Goal: Information Seeking & Learning: Learn about a topic

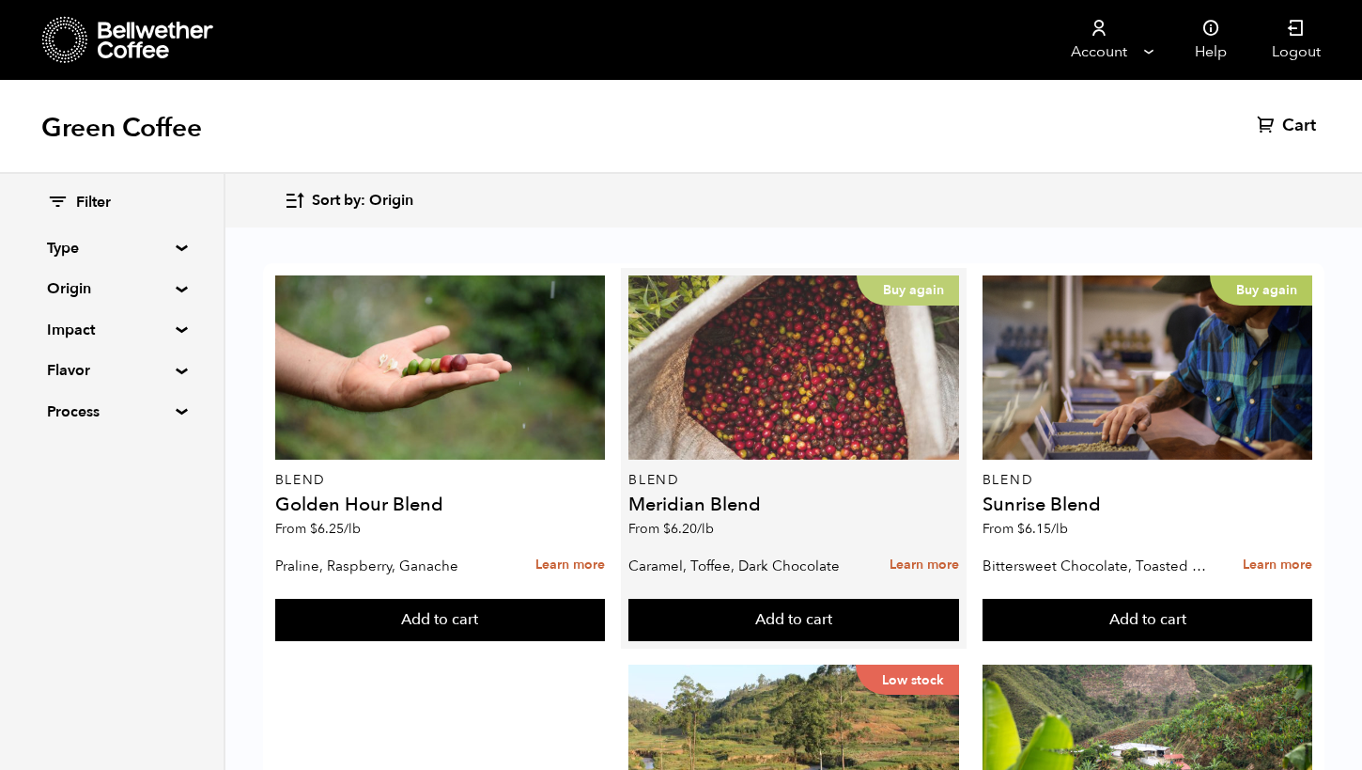
click at [740, 409] on div "Buy again" at bounding box center [794, 367] width 331 height 184
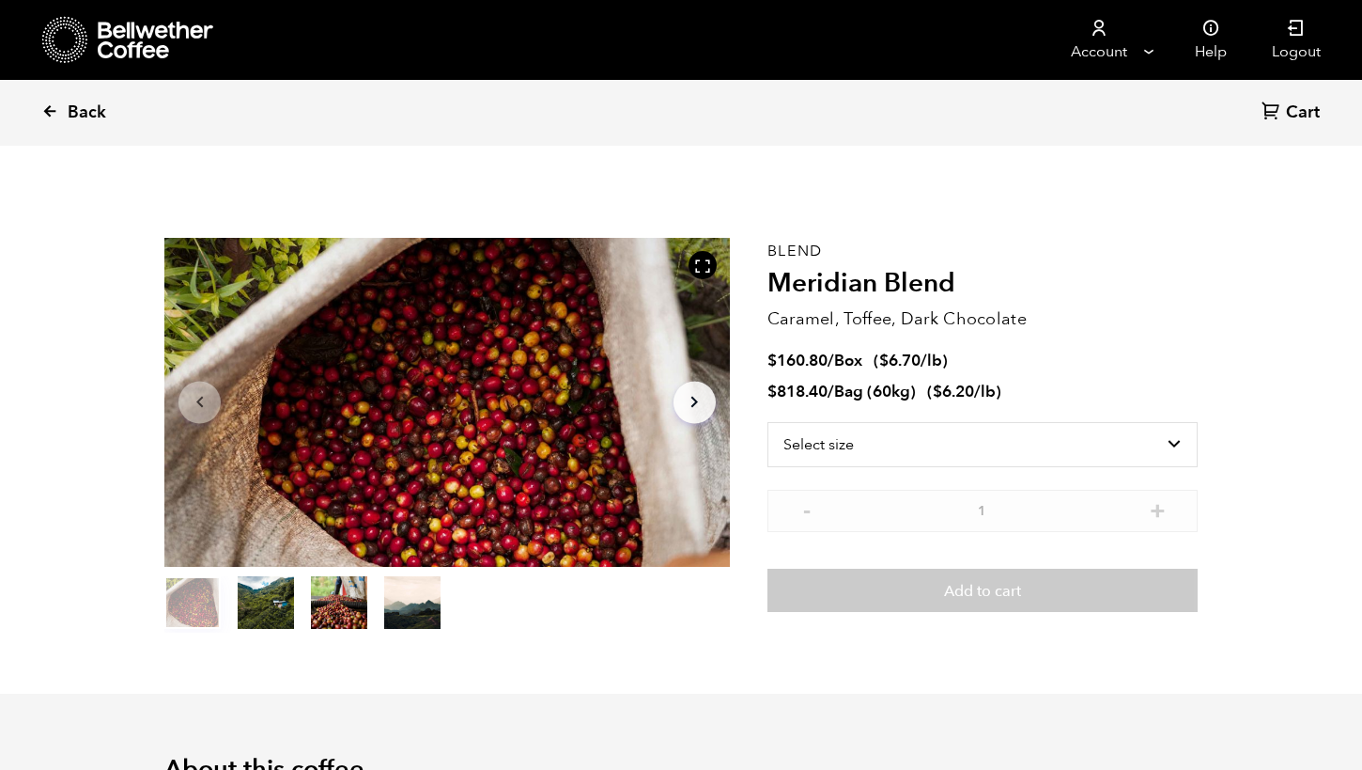
click at [70, 112] on span "Back" at bounding box center [87, 112] width 39 height 23
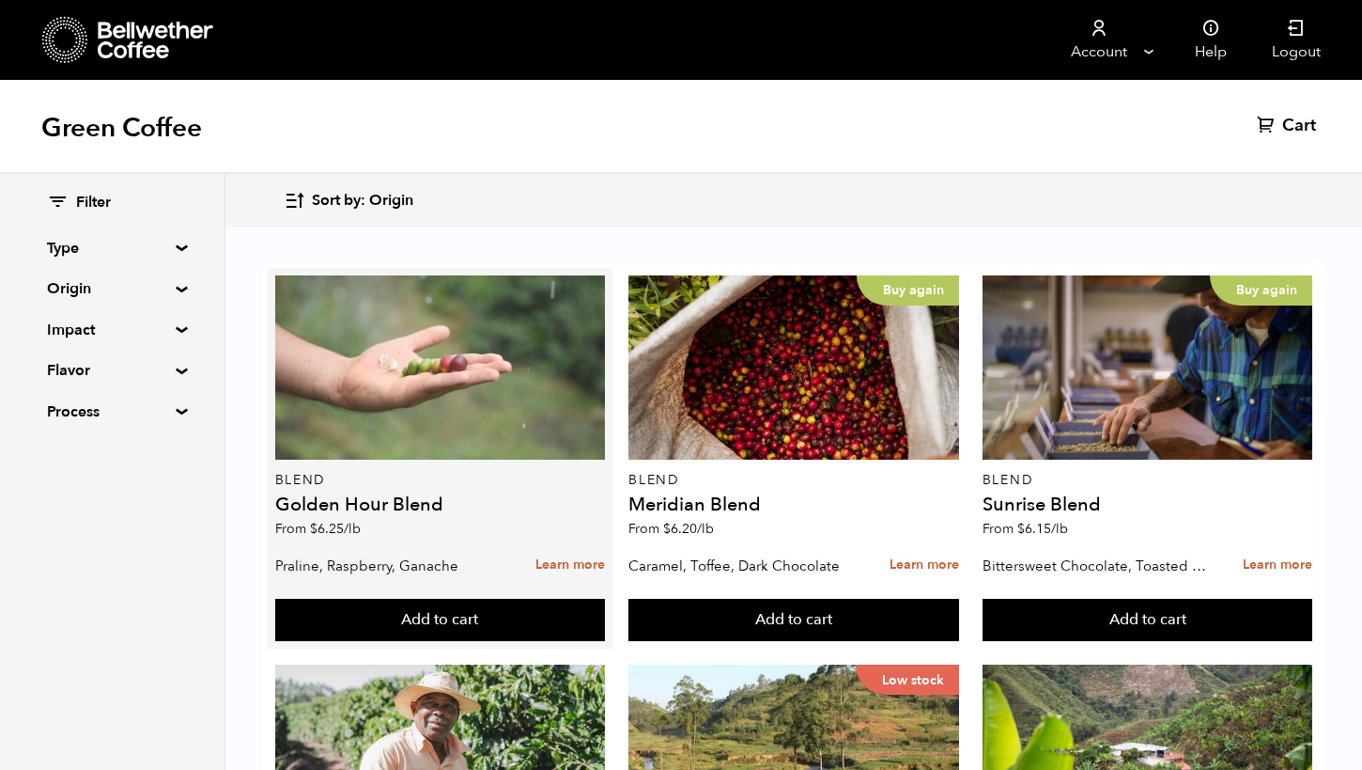
click at [403, 397] on div at bounding box center [440, 367] width 331 height 184
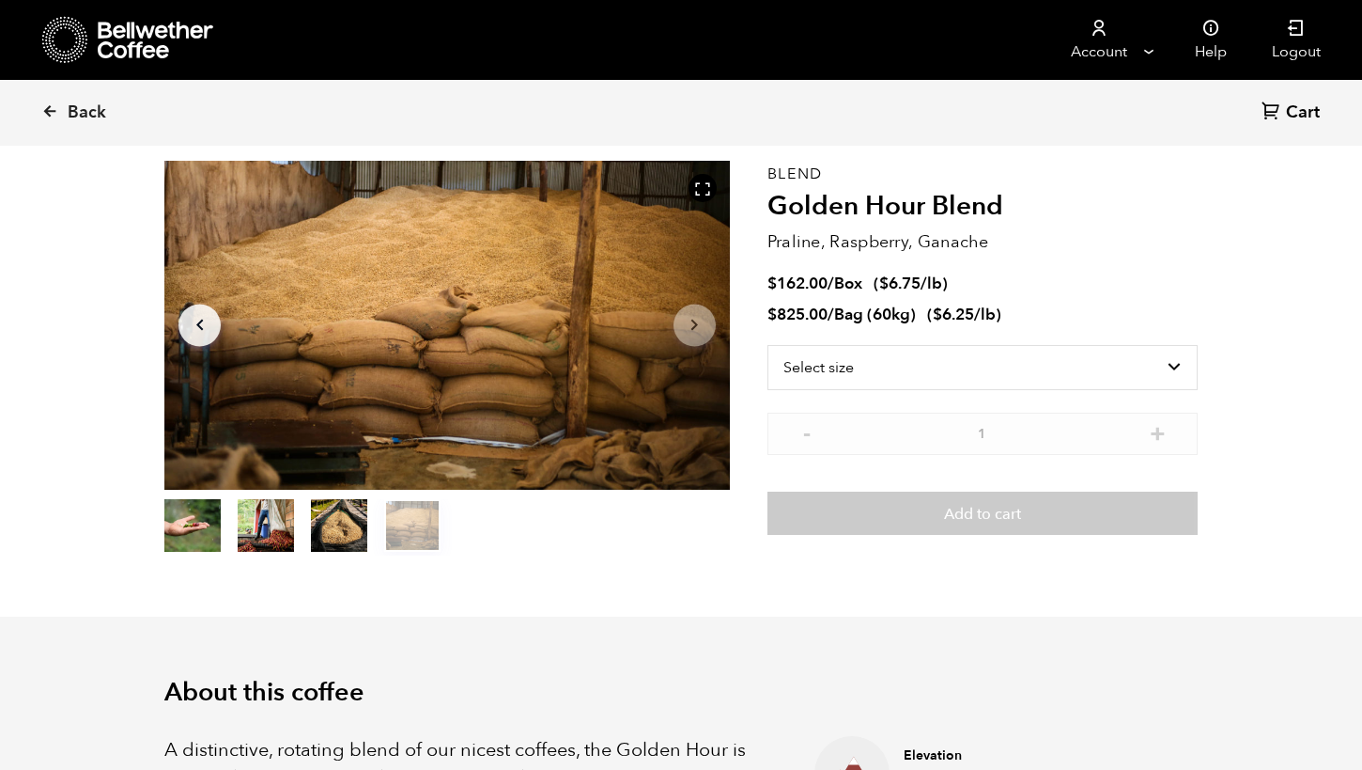
scroll to position [70, 0]
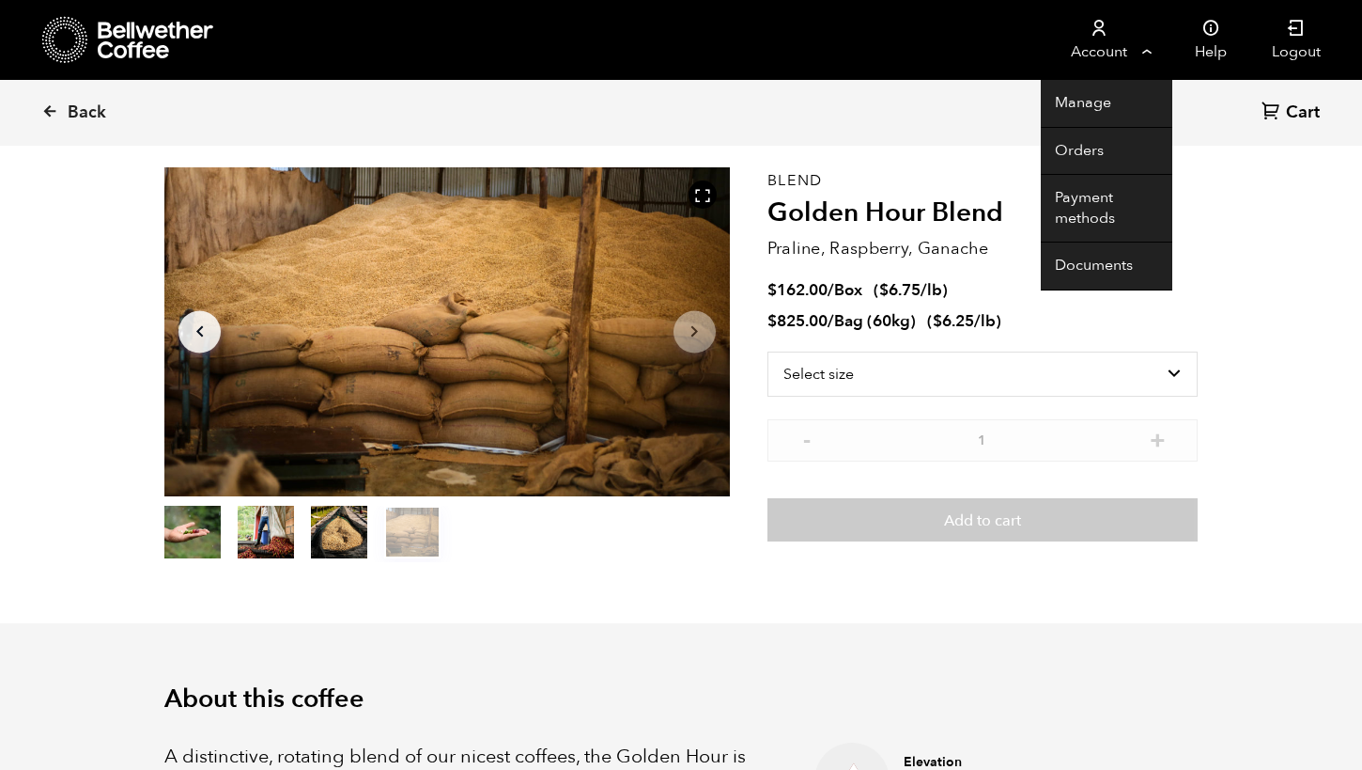
click at [1082, 40] on link "Account" at bounding box center [1099, 40] width 116 height 80
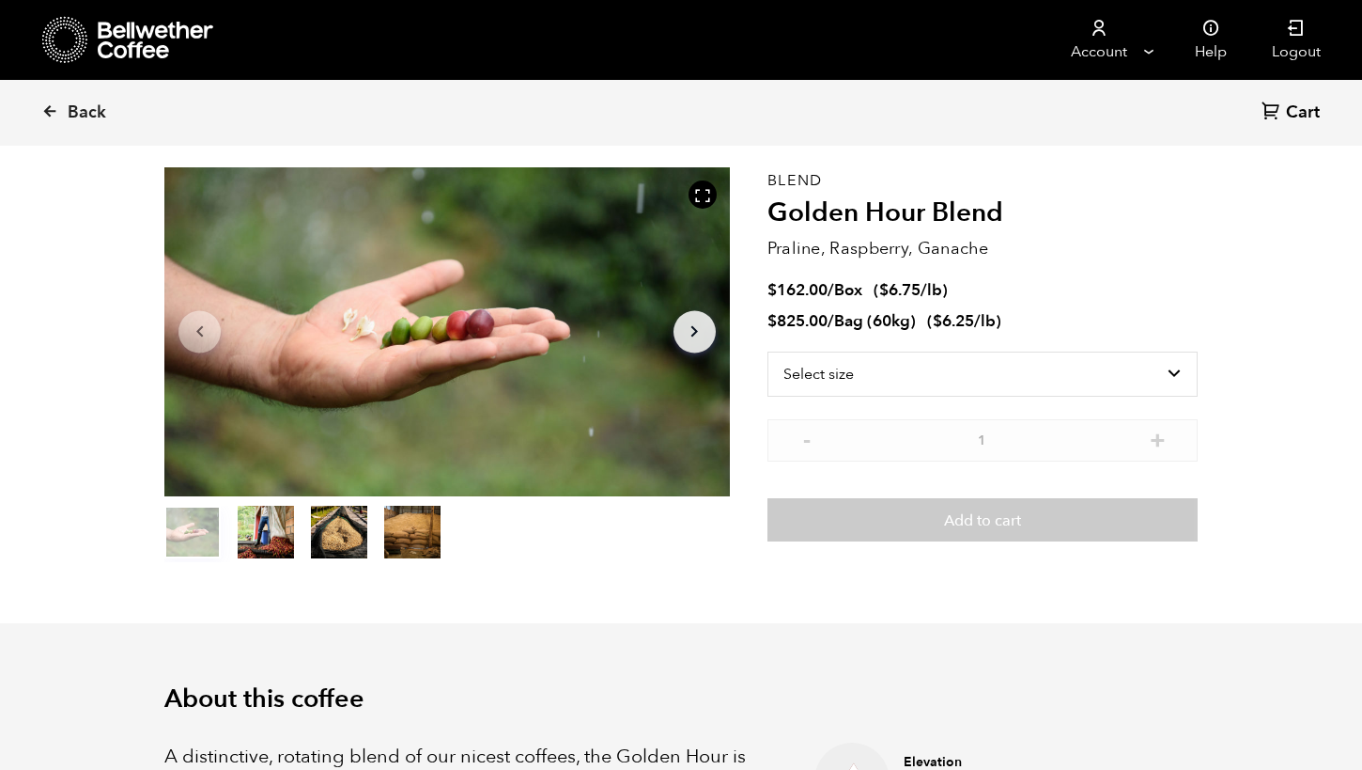
scroll to position [817, 1001]
click at [69, 112] on span "Back" at bounding box center [87, 112] width 39 height 23
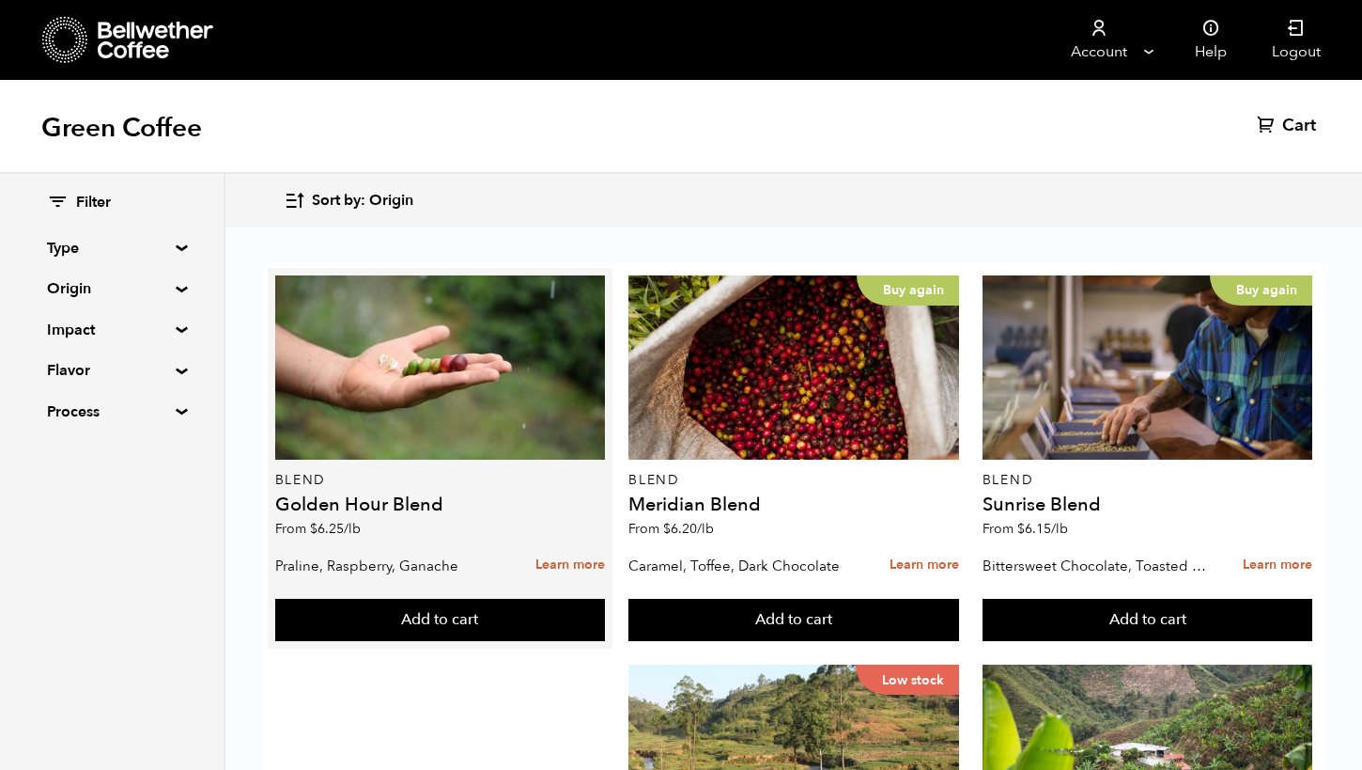
scroll to position [10, 0]
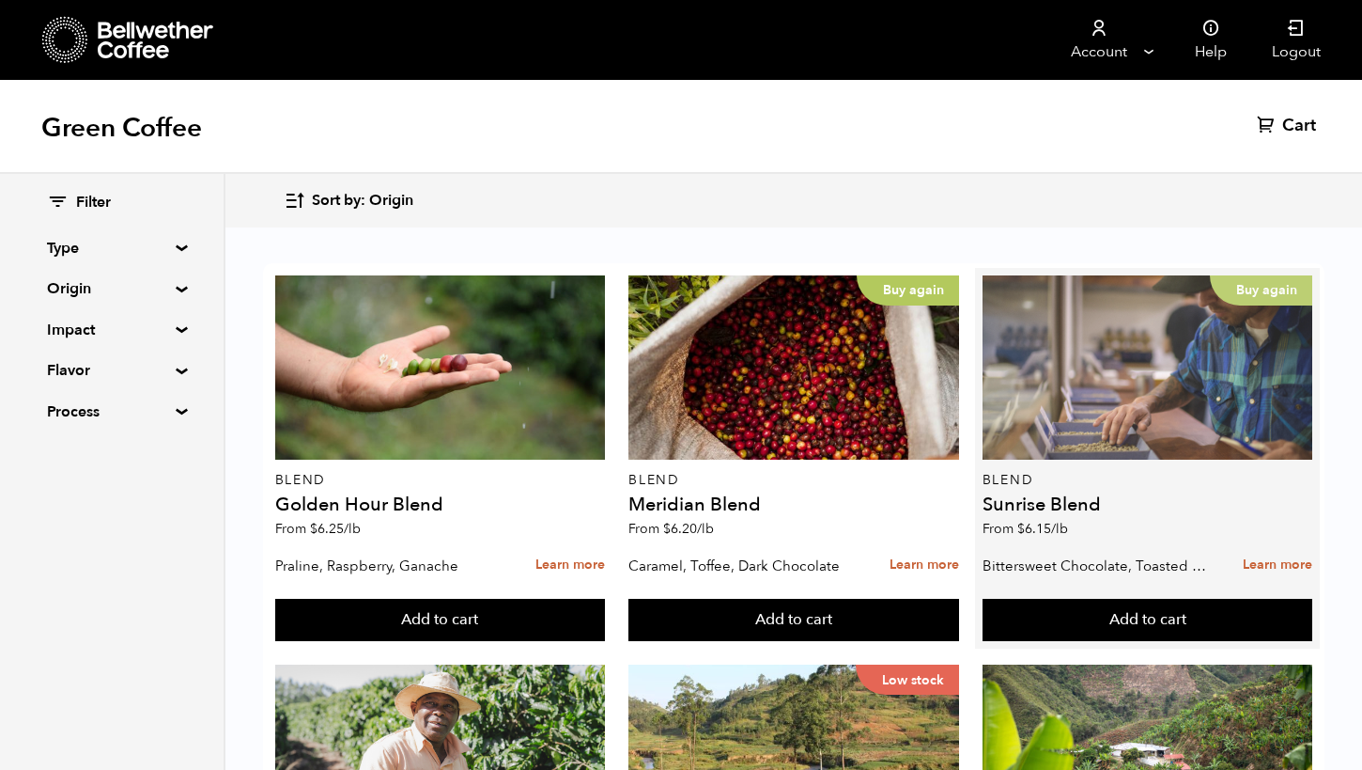
click at [1085, 366] on div "Buy again" at bounding box center [1148, 367] width 331 height 184
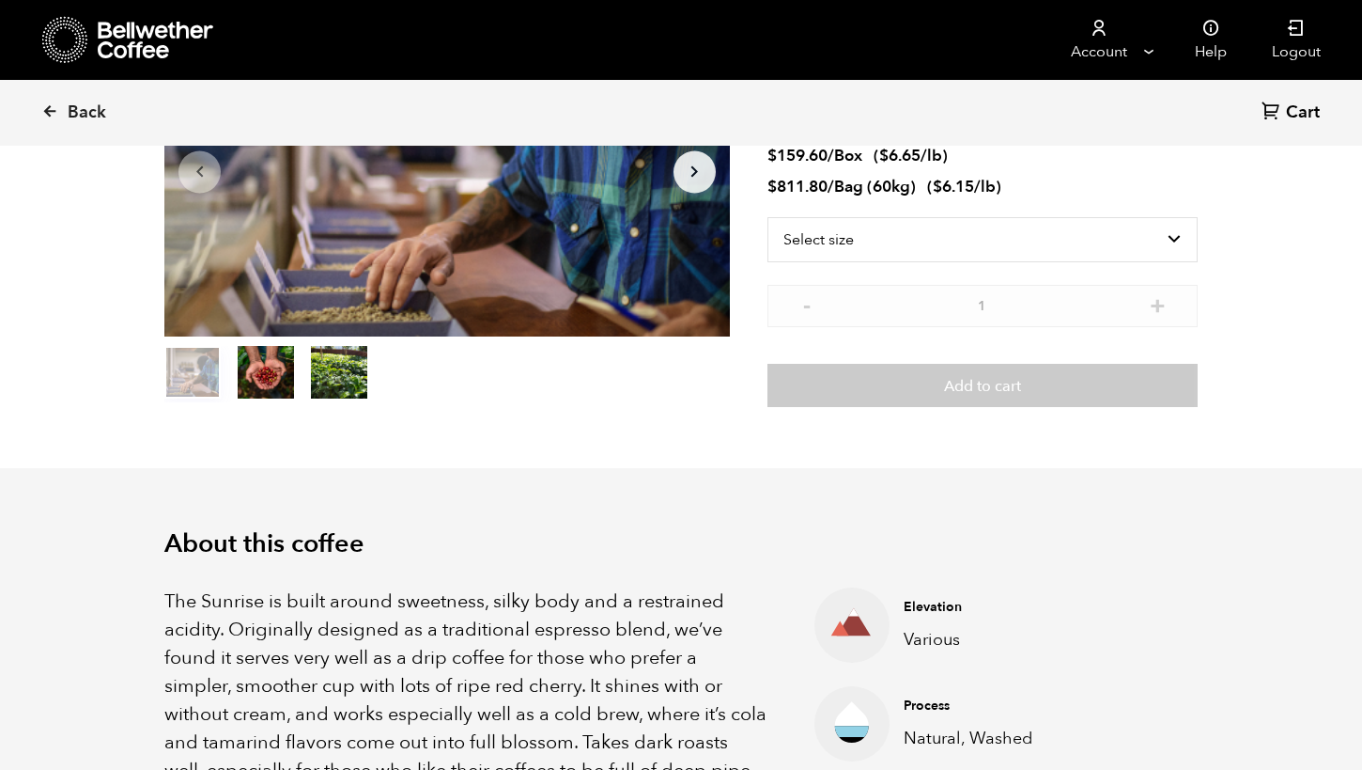
scroll to position [217, 0]
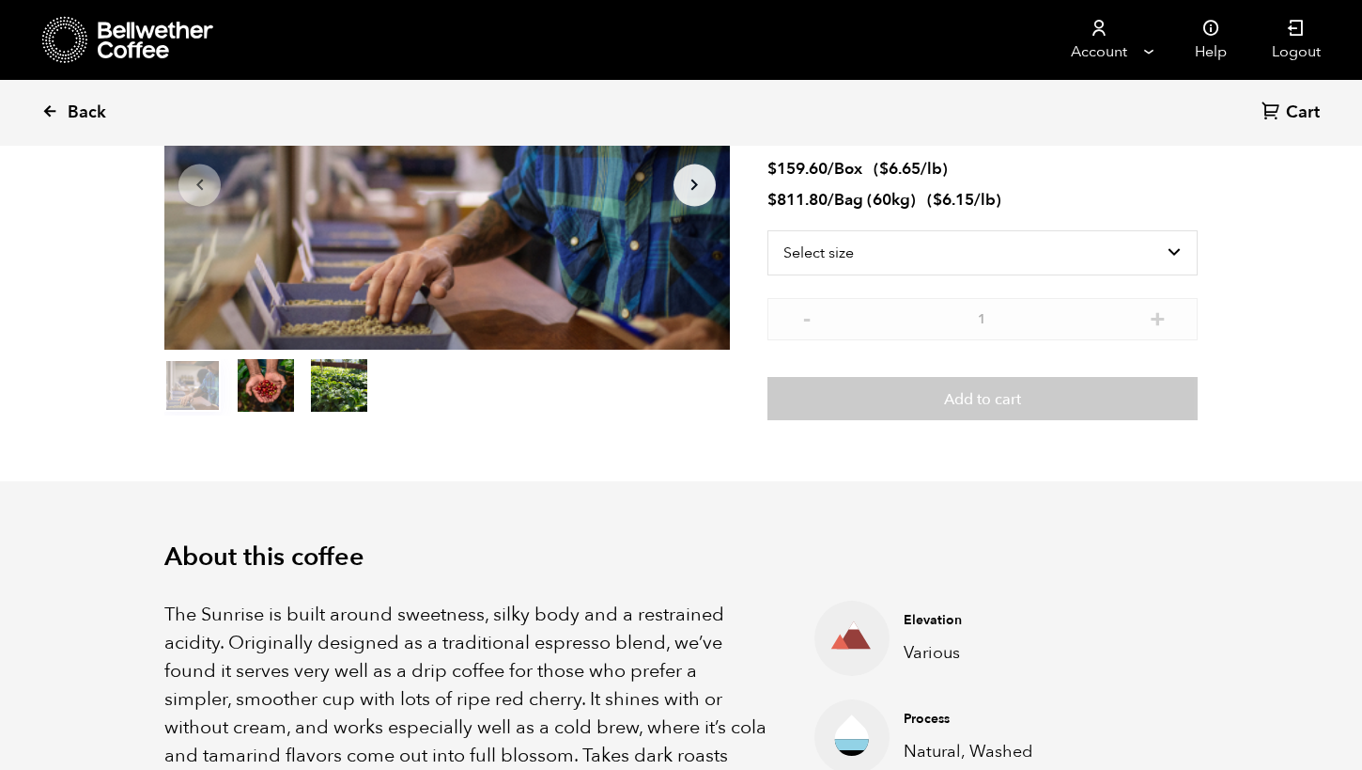
click at [71, 101] on span "Back" at bounding box center [87, 112] width 39 height 23
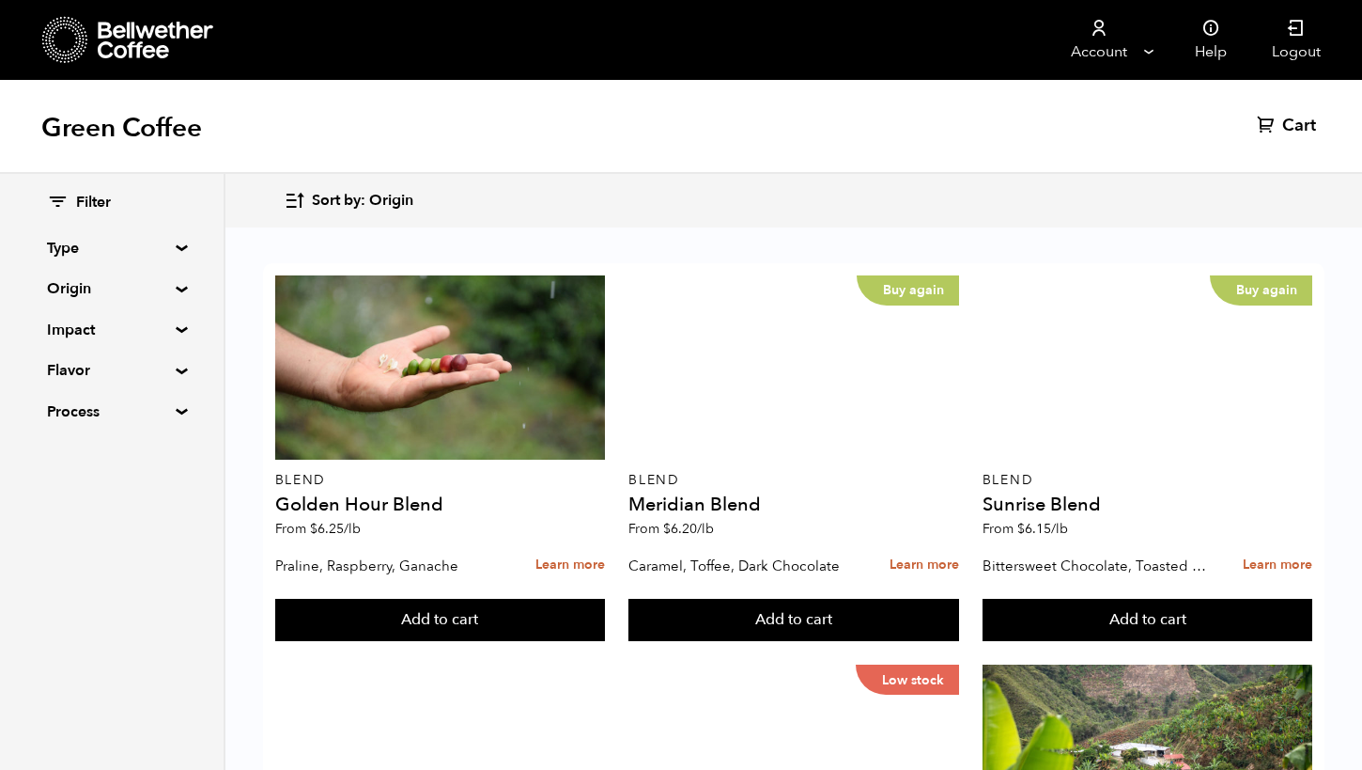
scroll to position [557, 0]
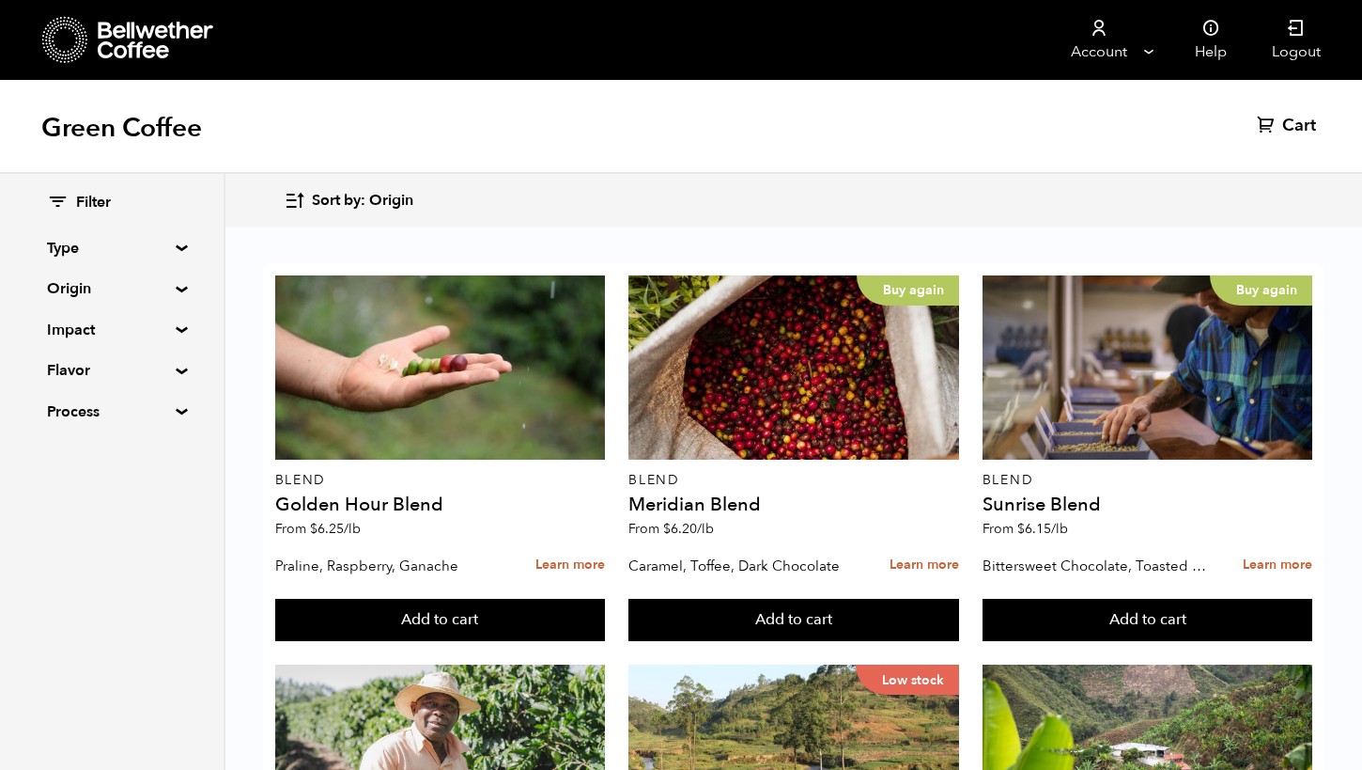
click at [85, 282] on summary "Origin" at bounding box center [112, 288] width 130 height 23
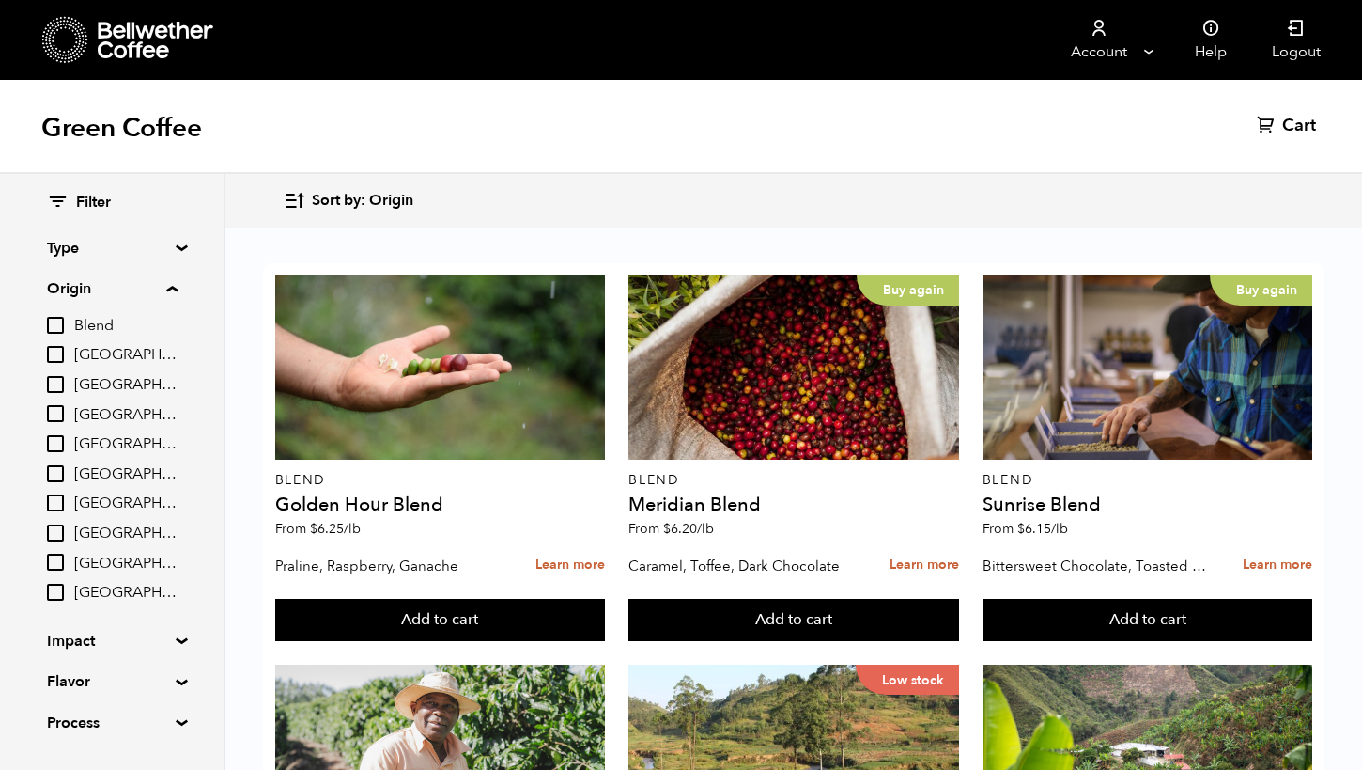
click at [90, 412] on span "[GEOGRAPHIC_DATA]" at bounding box center [125, 415] width 103 height 21
click at [0, 0] on input "[GEOGRAPHIC_DATA]" at bounding box center [0, 0] width 0 height 0
checkbox input "true"
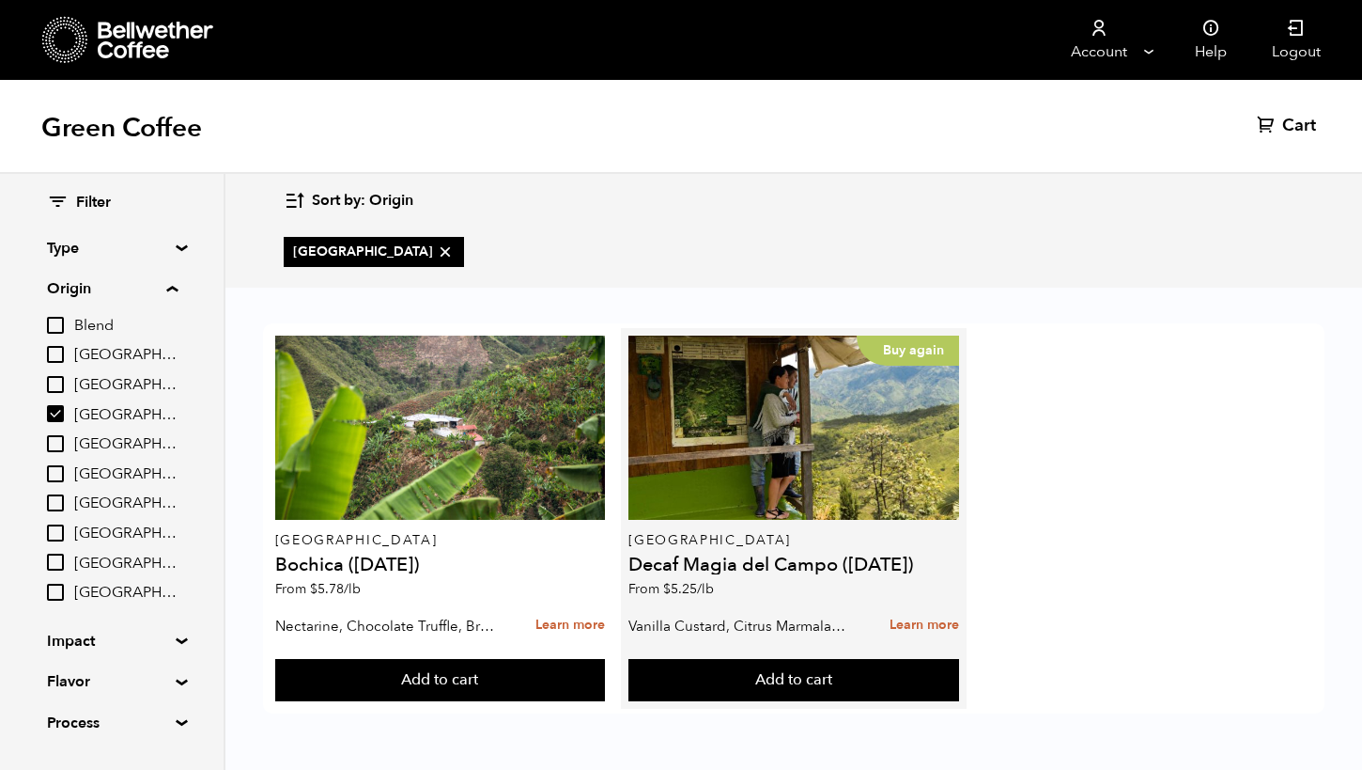
click at [790, 561] on h4 "Decaf Magia del Campo ([DATE])" at bounding box center [794, 564] width 331 height 19
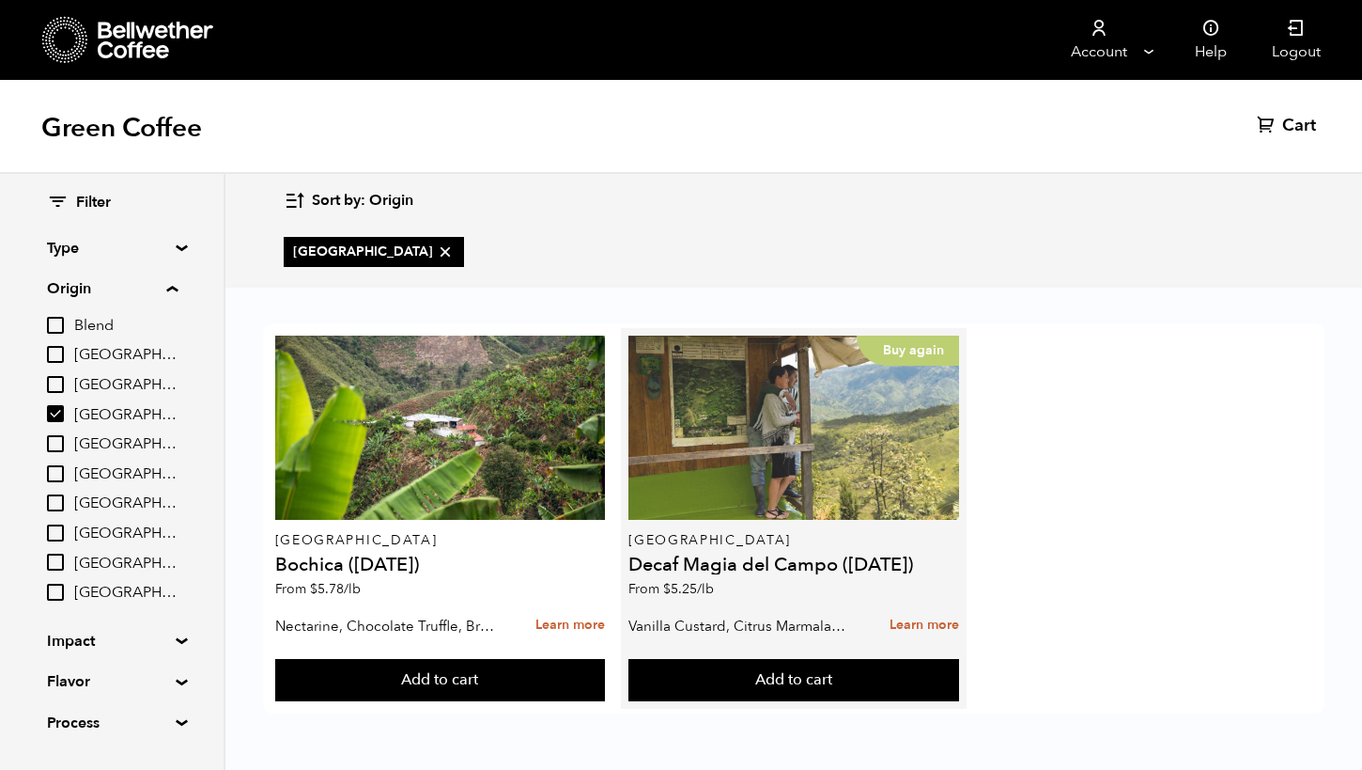
click at [827, 451] on div "Buy again" at bounding box center [794, 427] width 331 height 184
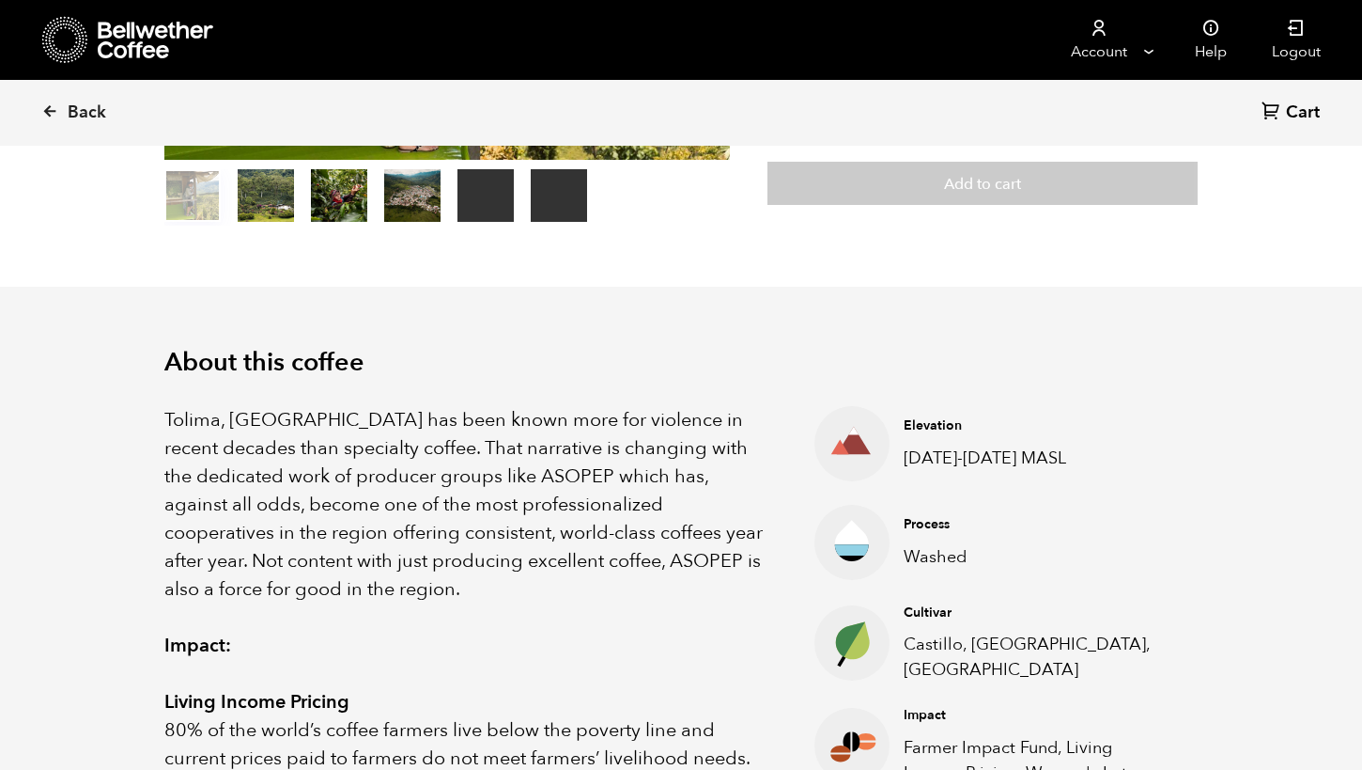
scroll to position [413, 0]
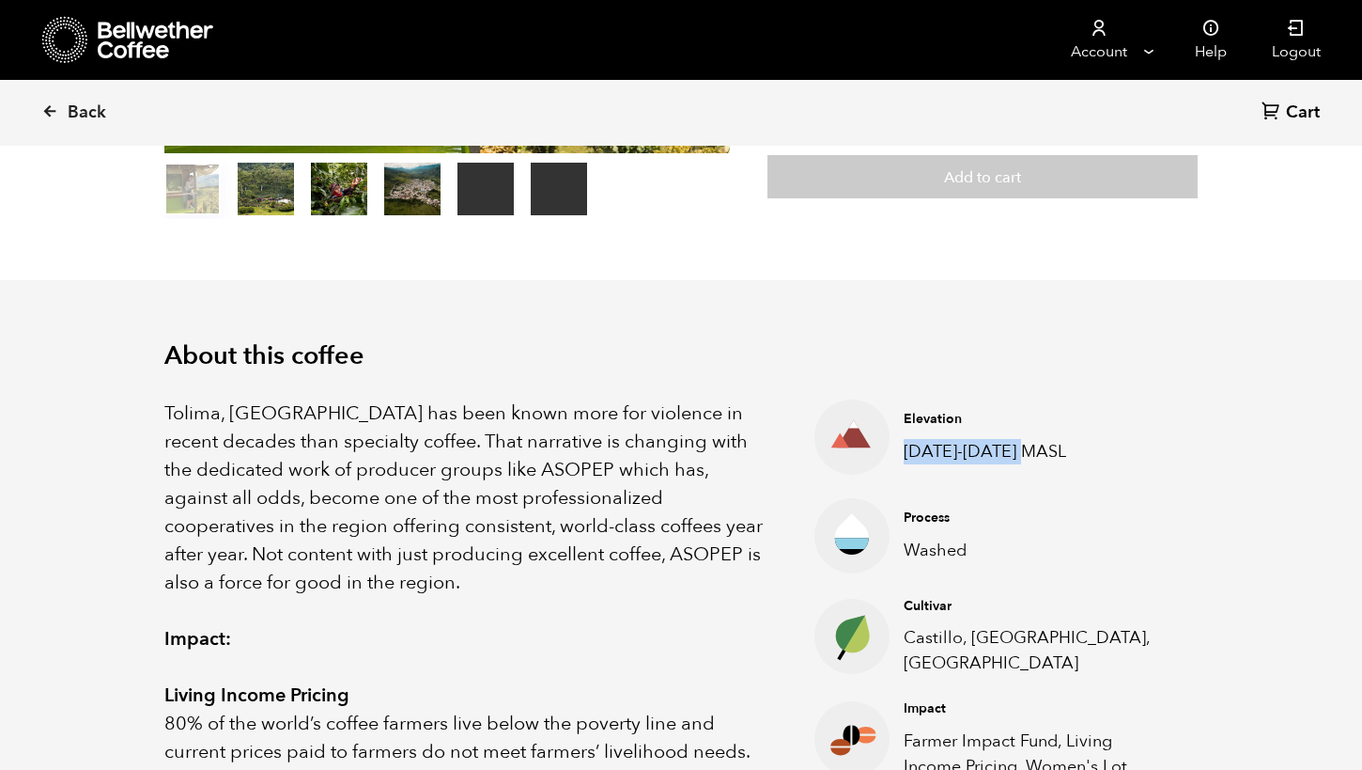
drag, startPoint x: 904, startPoint y: 447, endPoint x: 1045, endPoint y: 440, distance: 141.1
click at [1045, 440] on p "1600-1950 MASL" at bounding box center [1036, 451] width 265 height 25
copy p "1600-1950 MASL"
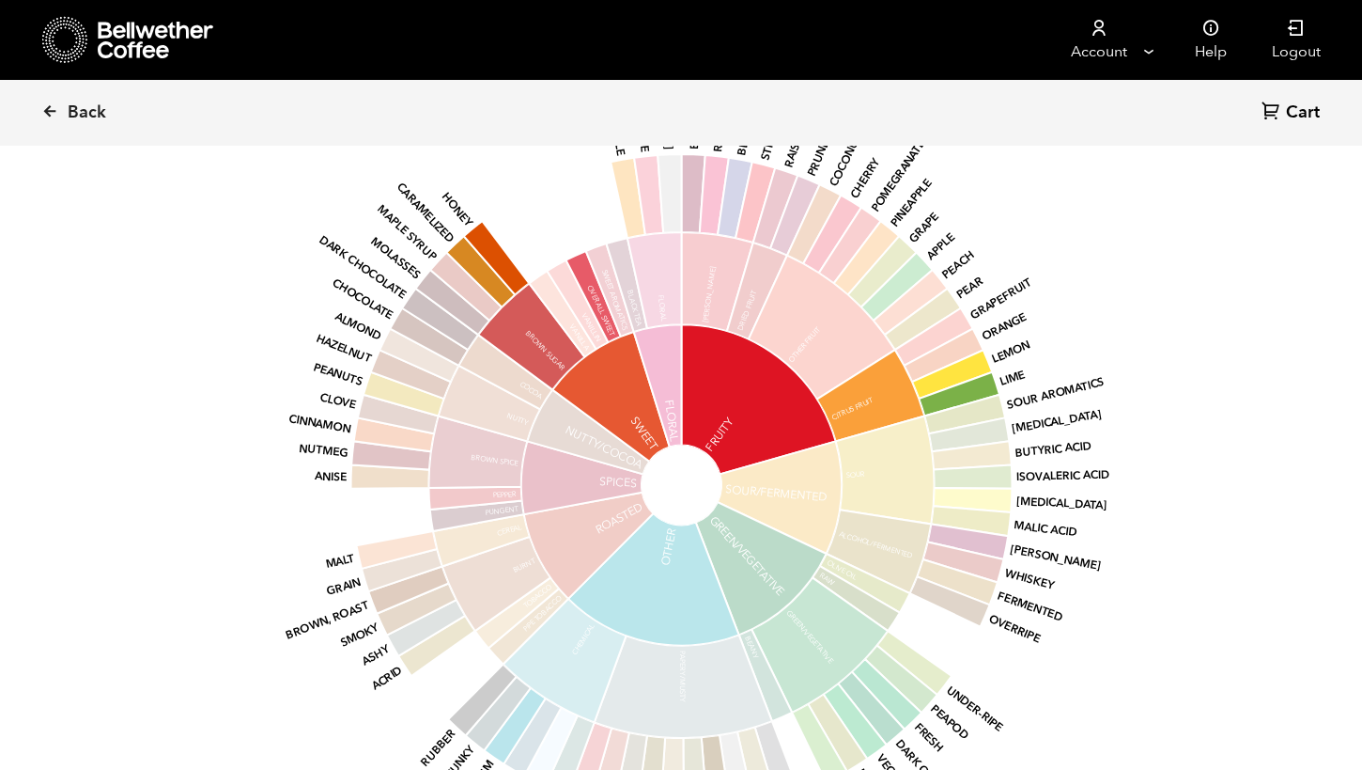
scroll to position [2168, 0]
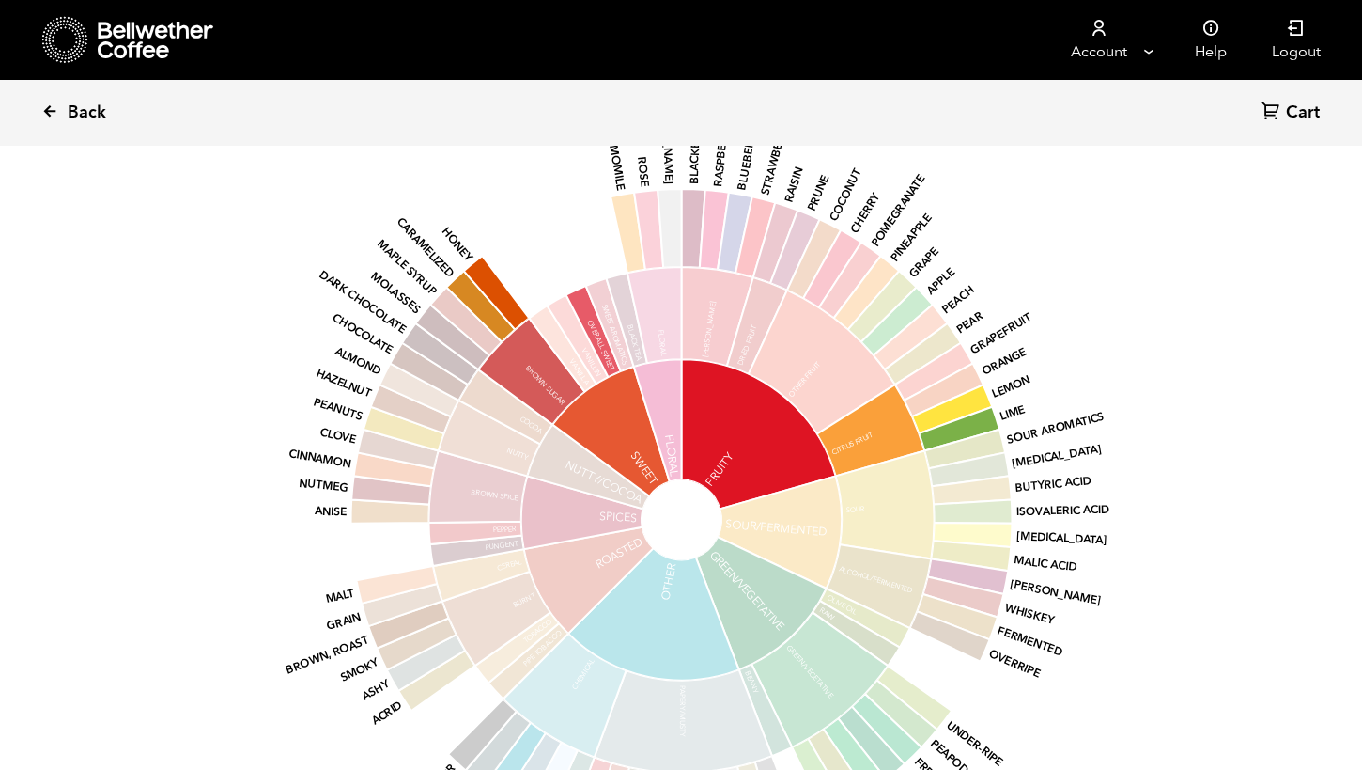
click at [52, 101] on link "Back" at bounding box center [99, 113] width 117 height 64
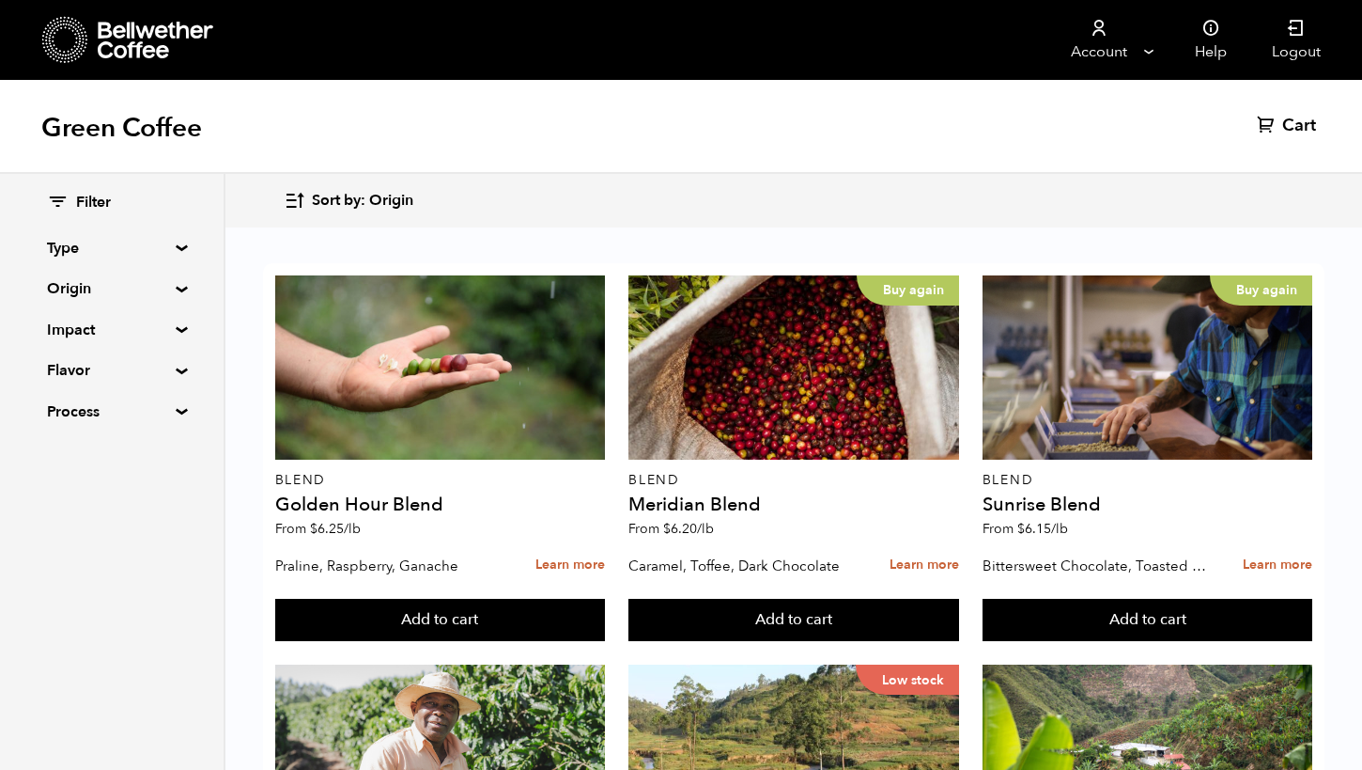
click at [76, 290] on summary "Origin" at bounding box center [112, 288] width 130 height 23
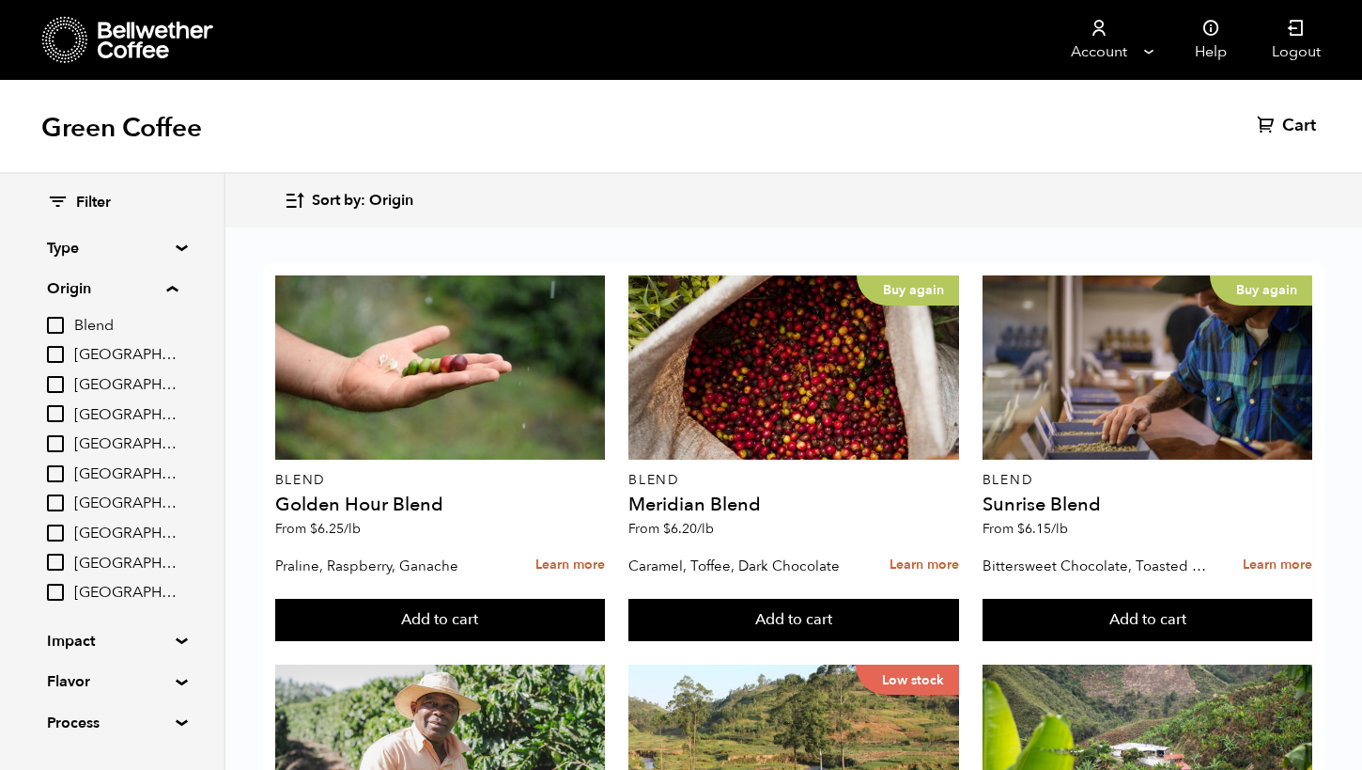
click at [58, 525] on input "[GEOGRAPHIC_DATA]" at bounding box center [55, 532] width 17 height 17
checkbox input "true"
